Goal: Information Seeking & Learning: Learn about a topic

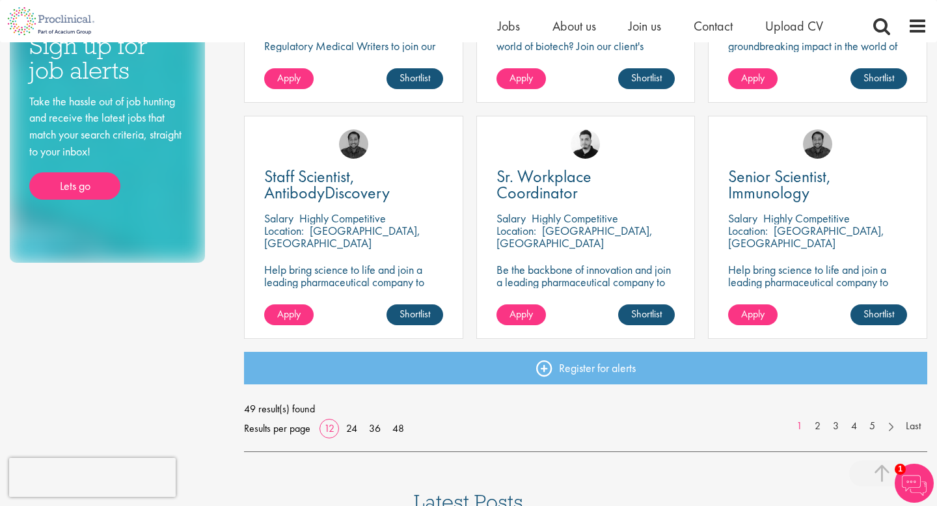
scroll to position [889, 0]
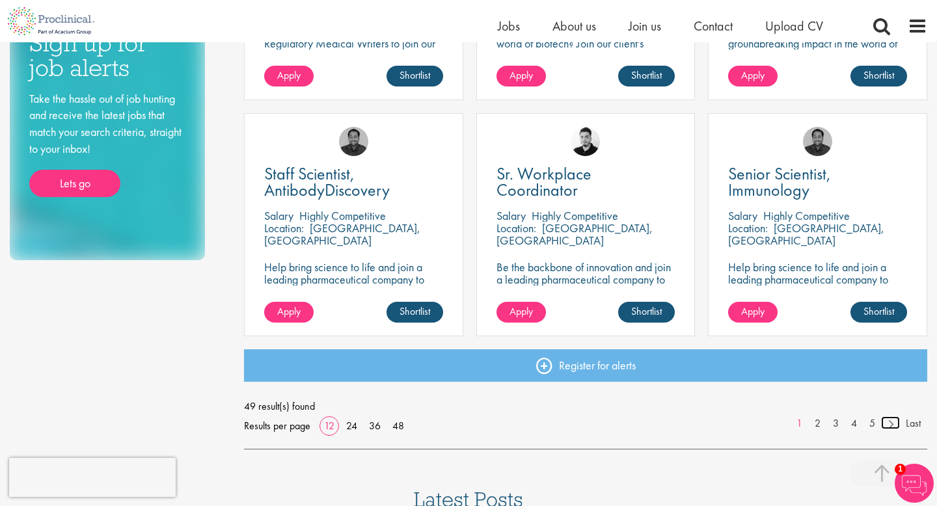
click at [890, 420] on link at bounding box center [890, 422] width 19 height 13
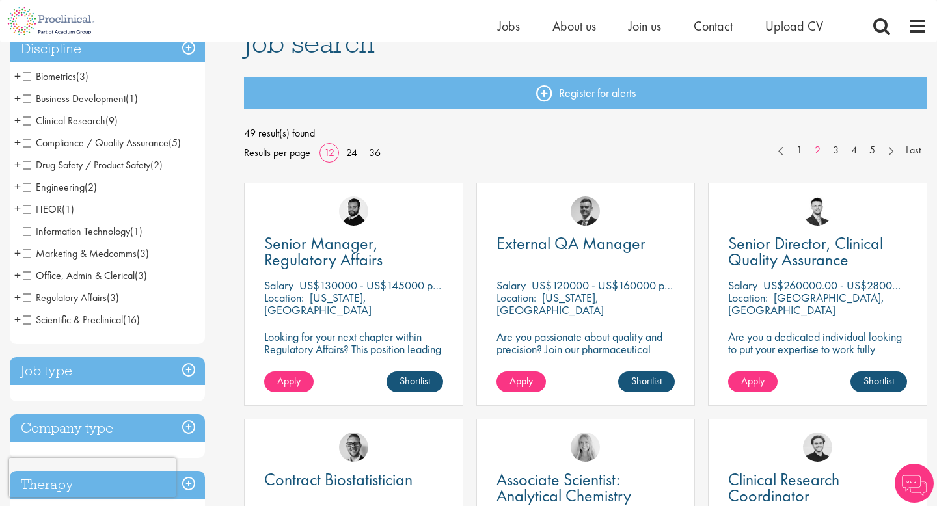
scroll to position [110, 0]
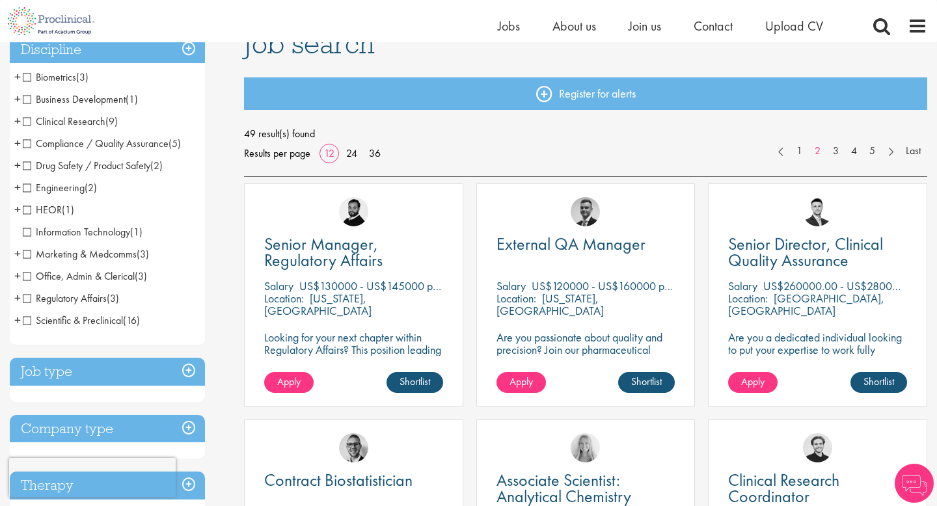
click at [28, 294] on span "Regulatory Affairs" at bounding box center [65, 298] width 84 height 14
